Goal: Task Accomplishment & Management: Use online tool/utility

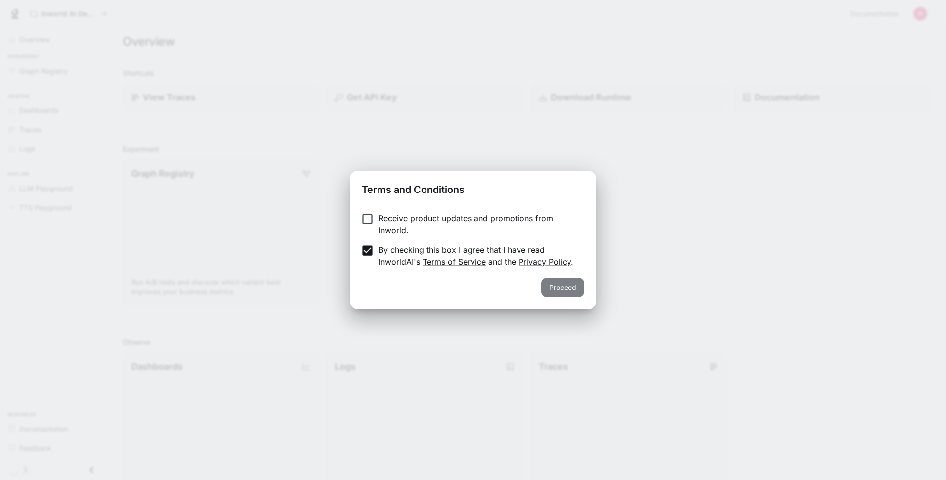
click at [551, 287] on button "Proceed" at bounding box center [562, 288] width 43 height 20
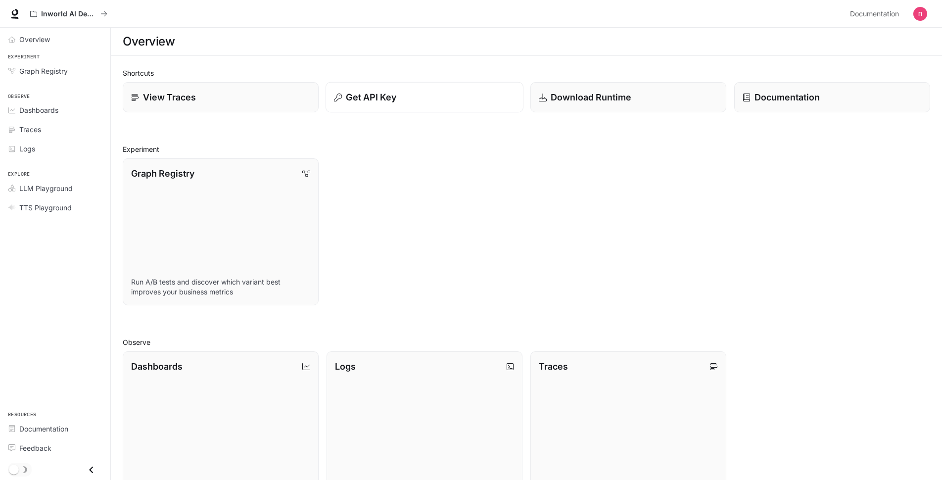
click at [442, 104] on div "Get API Key" at bounding box center [424, 97] width 181 height 13
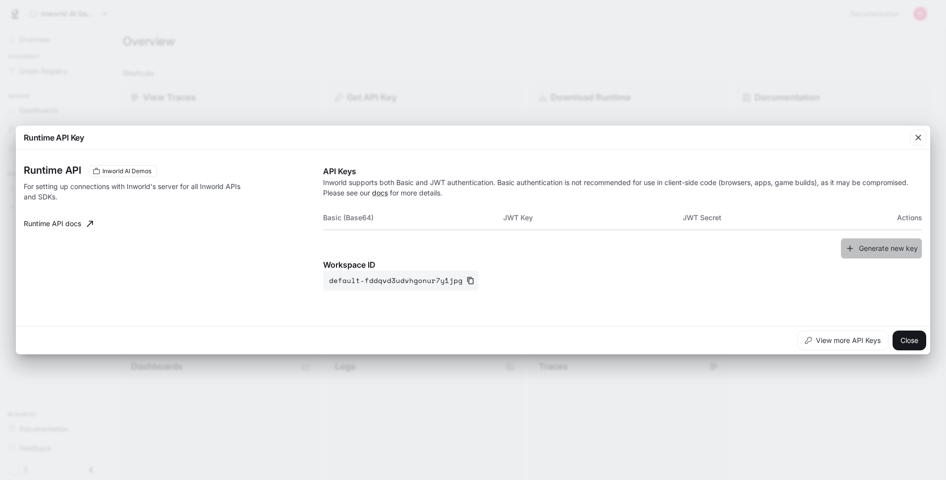
click at [850, 252] on icon "button" at bounding box center [850, 248] width 10 height 10
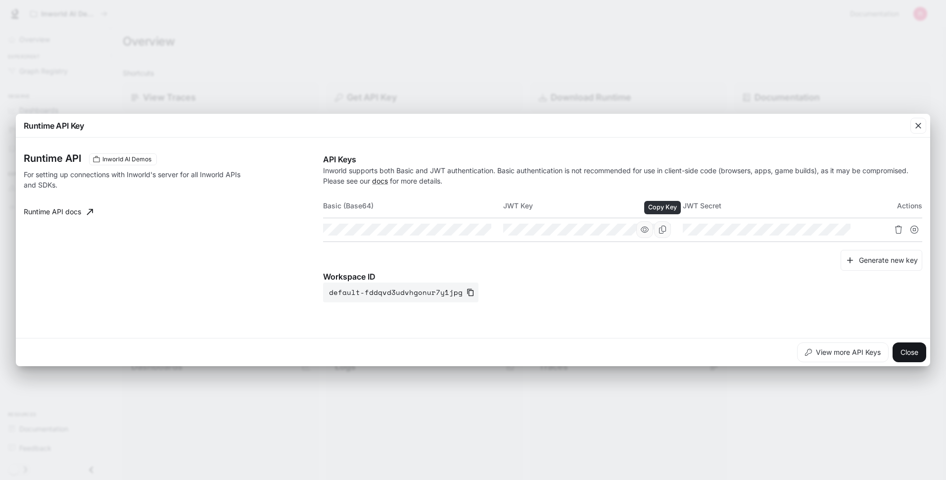
click at [667, 229] on button "Copy Key" at bounding box center [662, 229] width 17 height 17
click at [842, 229] on icon "Copy Secret" at bounding box center [842, 230] width 8 height 8
click at [914, 121] on div "button" at bounding box center [918, 126] width 16 height 16
